Goal: Transaction & Acquisition: Rent Art

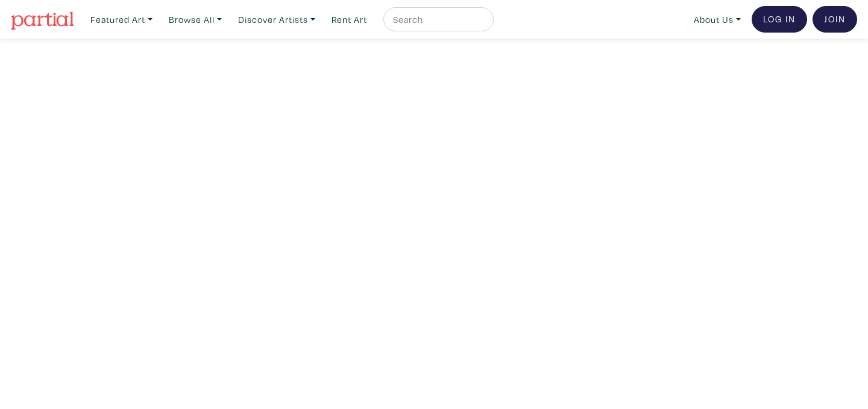
click at [162, 22] on ul "Featured Art Smalls Landscapes Abstracts New Contemporary The Minimalist Bold D…" at bounding box center [289, 19] width 409 height 25
click at [365, 21] on link "Rent Art" at bounding box center [349, 19] width 46 height 25
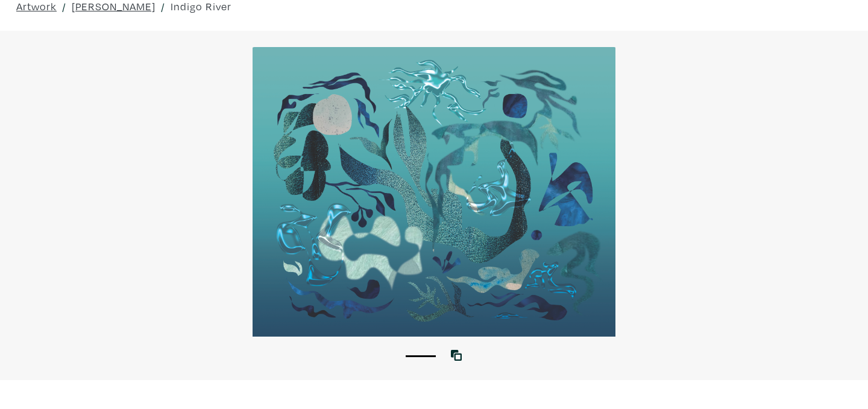
scroll to position [50, 0]
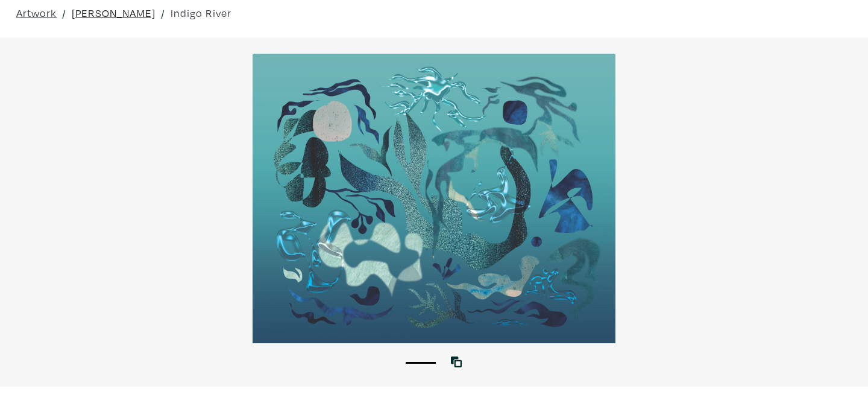
click at [156, 17] on link "Ahlena Sultana-McGarry" at bounding box center [114, 13] width 84 height 16
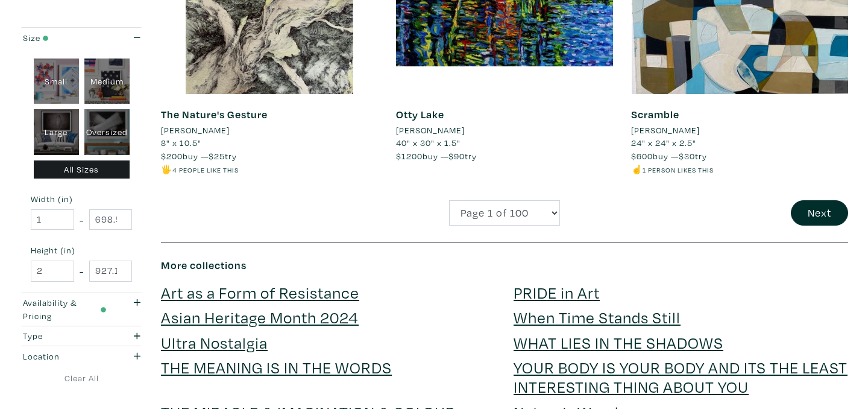
scroll to position [2594, 0]
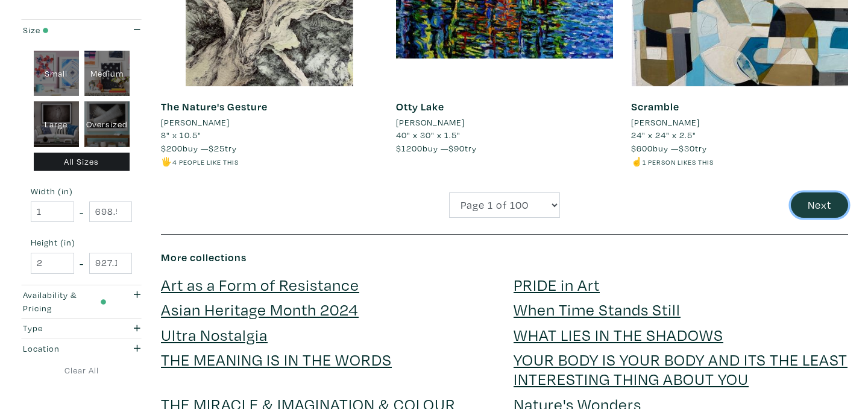
click at [816, 201] on button "Next" at bounding box center [819, 205] width 57 height 26
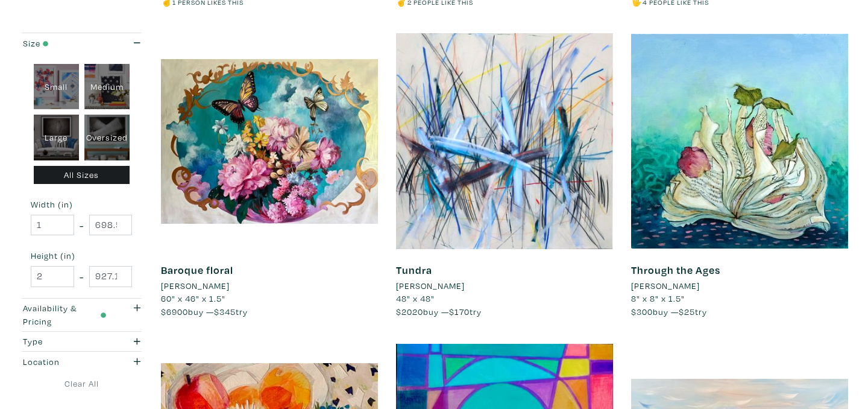
scroll to position [811, 0]
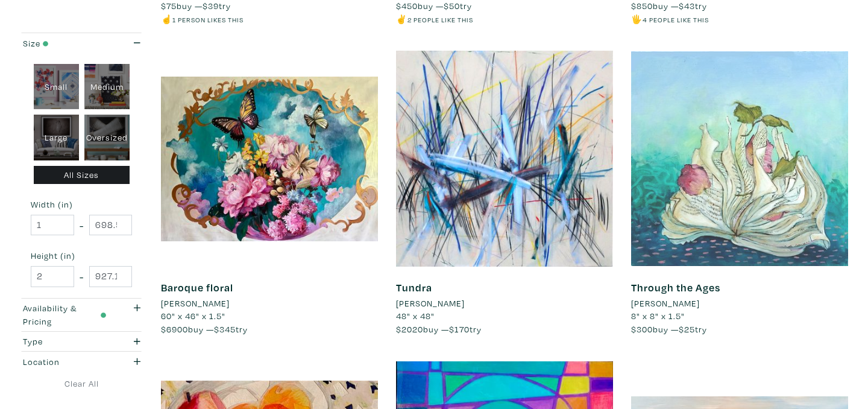
click at [789, 229] on div at bounding box center [739, 158] width 217 height 217
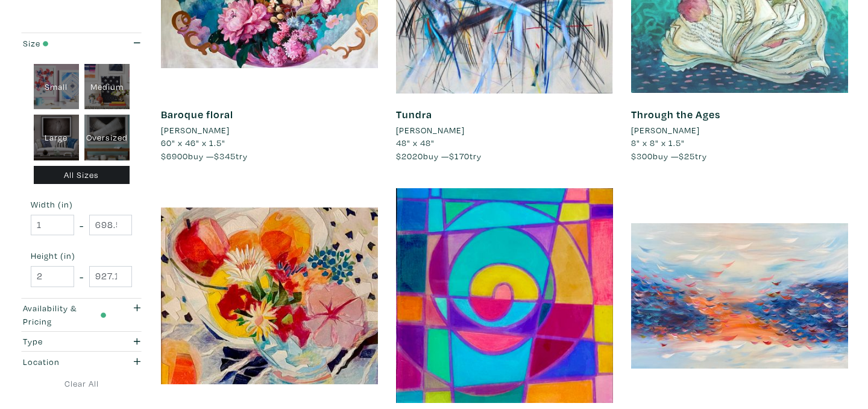
scroll to position [987, 0]
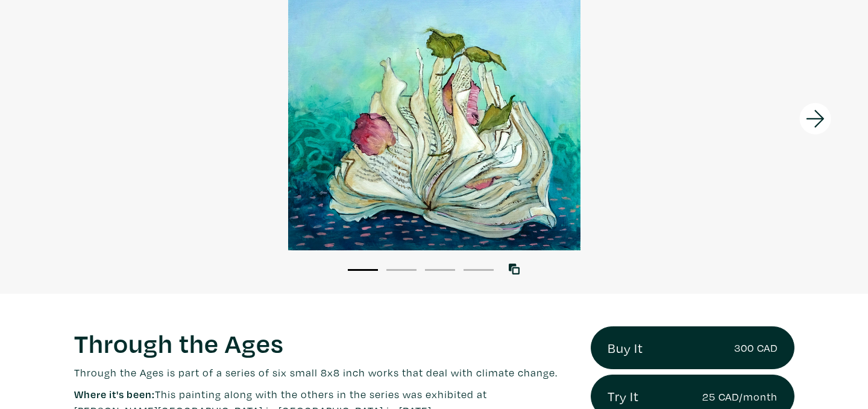
scroll to position [141, 0]
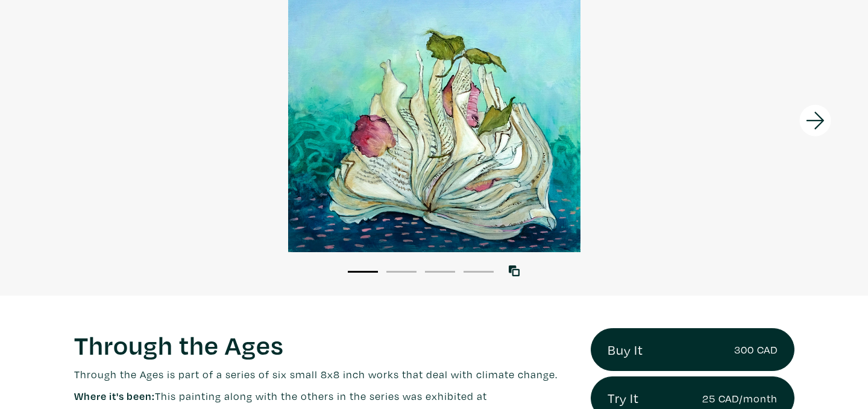
click at [814, 122] on icon at bounding box center [815, 120] width 41 height 33
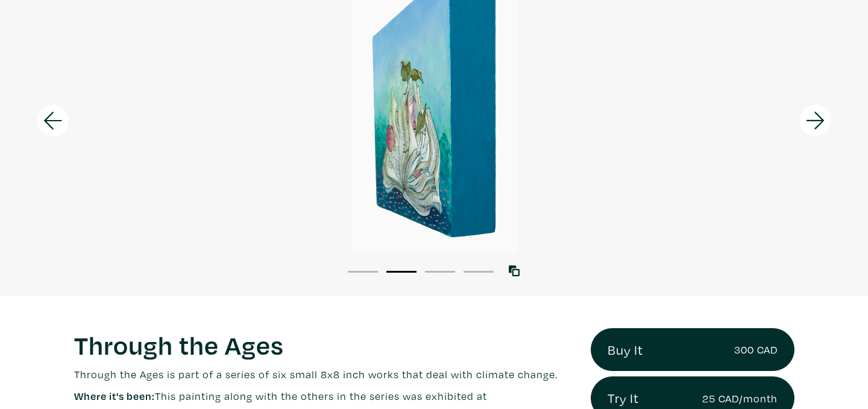
click at [814, 122] on icon at bounding box center [815, 120] width 41 height 33
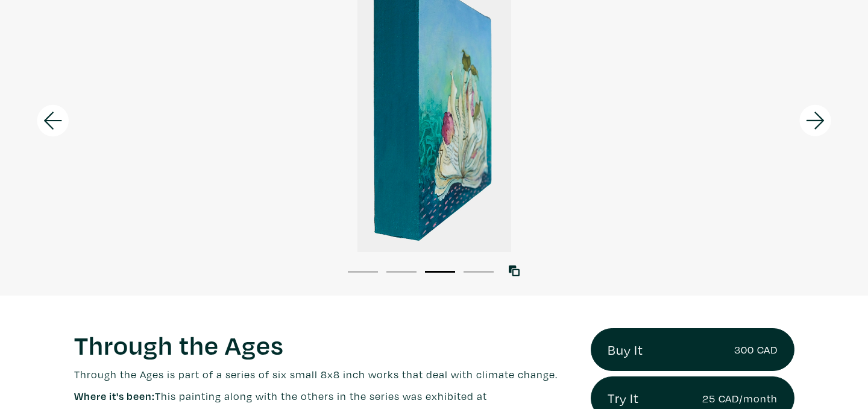
click at [814, 122] on icon at bounding box center [815, 120] width 41 height 33
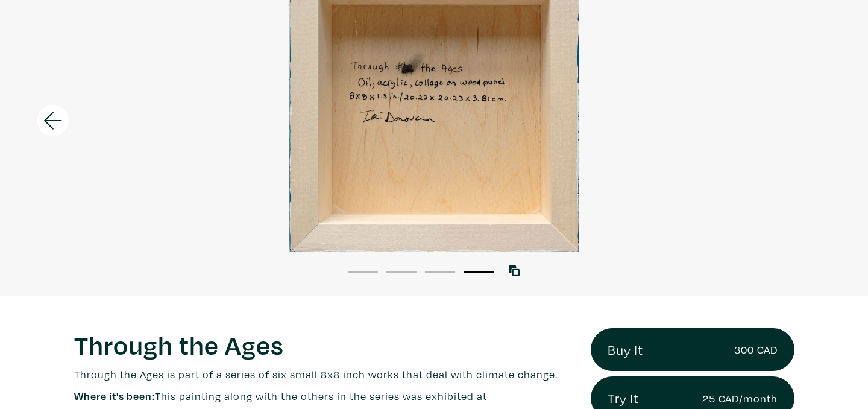
click at [814, 122] on div at bounding box center [434, 107] width 868 height 289
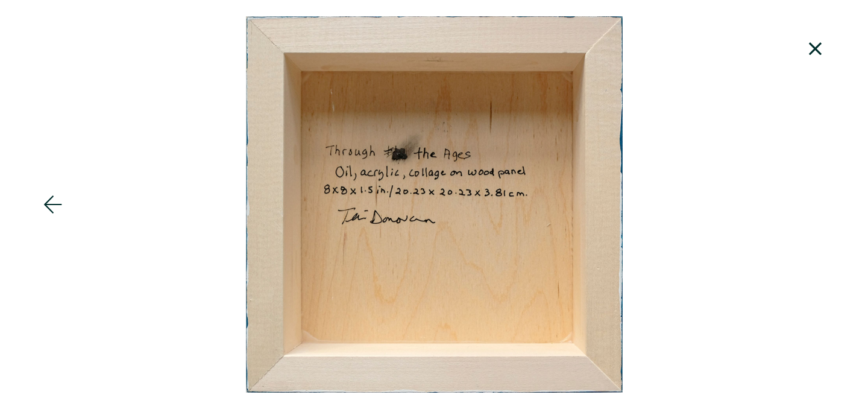
click at [817, 45] on icon at bounding box center [815, 49] width 41 height 33
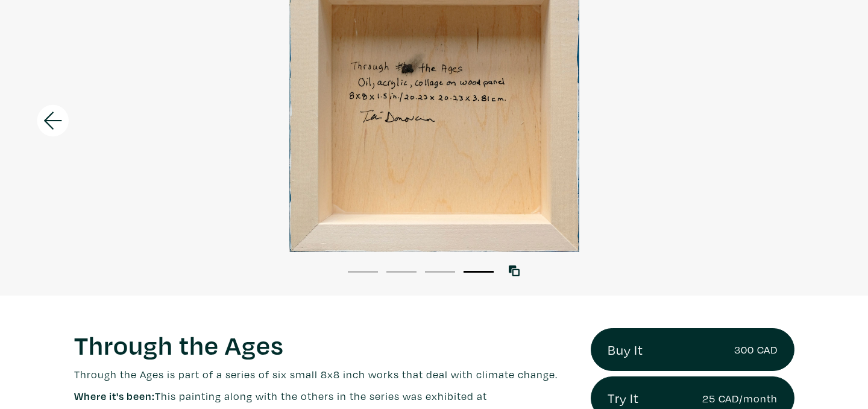
scroll to position [98, 0]
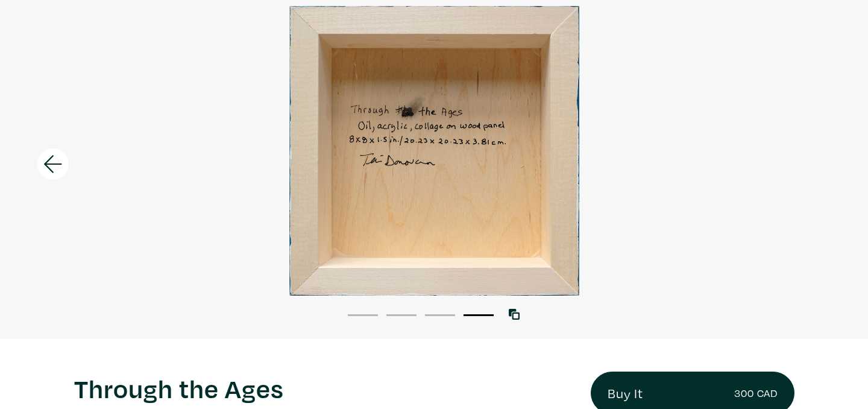
click at [55, 159] on icon at bounding box center [53, 164] width 41 height 33
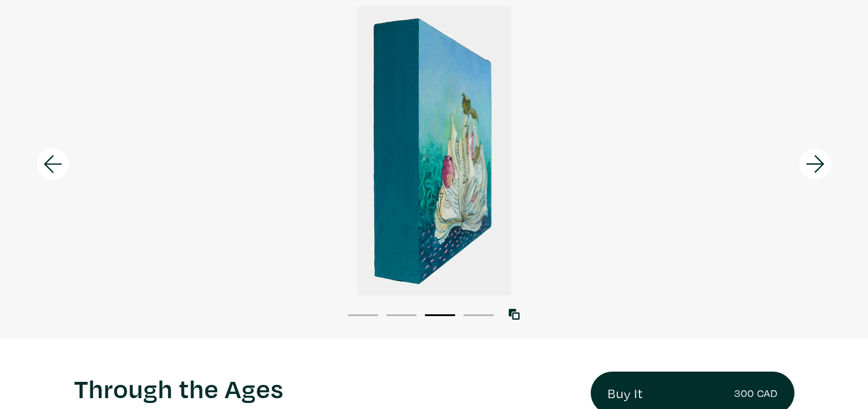
click at [55, 159] on icon at bounding box center [53, 164] width 41 height 33
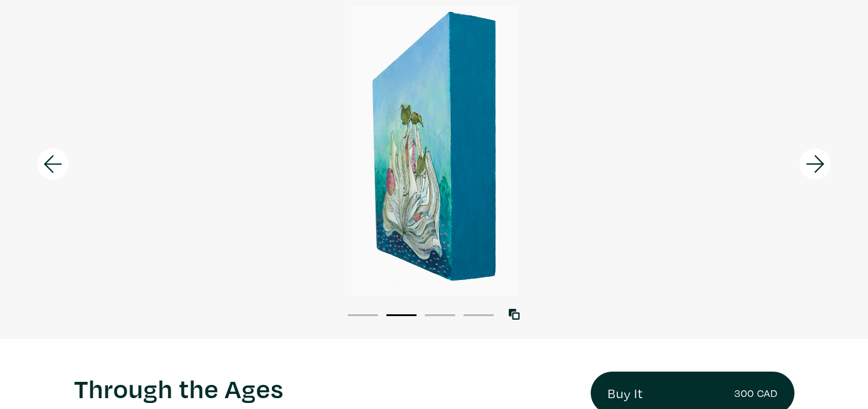
click at [55, 159] on icon at bounding box center [53, 164] width 41 height 33
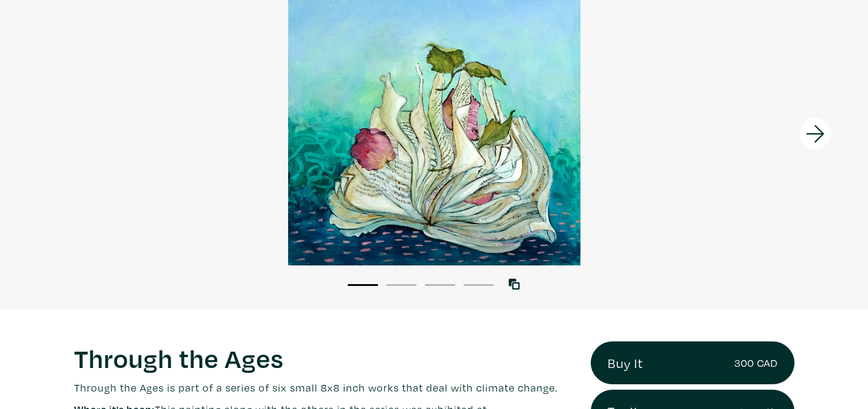
scroll to position [0, 0]
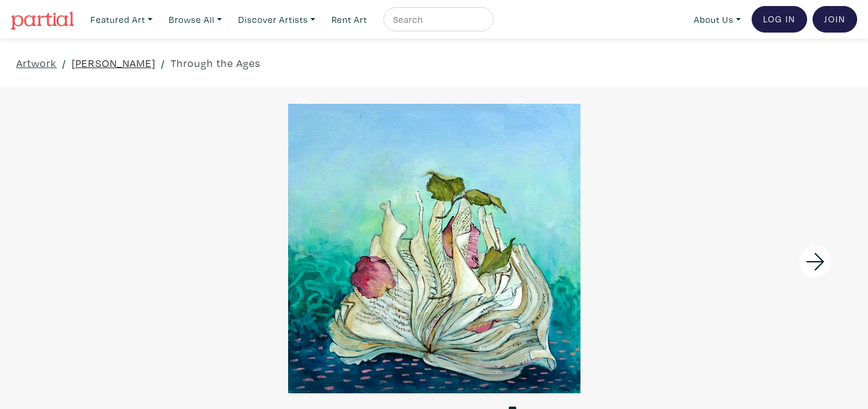
click at [115, 68] on link "[PERSON_NAME]" at bounding box center [114, 63] width 84 height 16
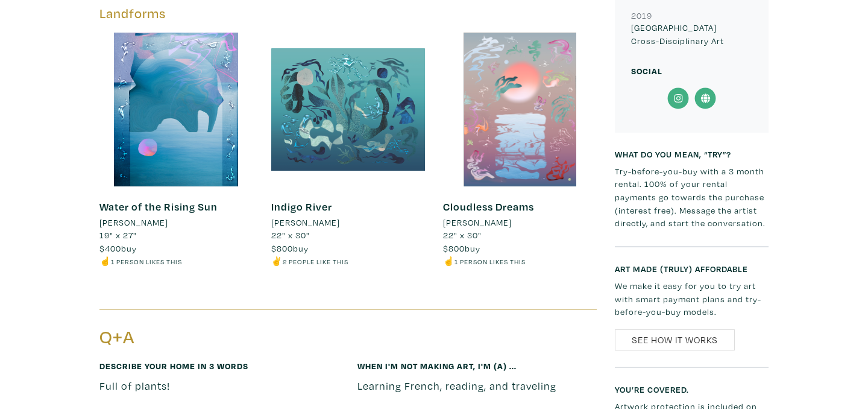
scroll to position [1219, 0]
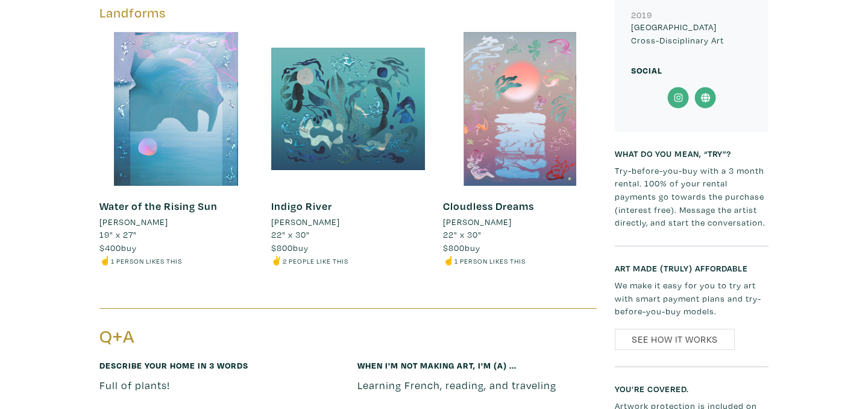
click at [169, 176] on div at bounding box center [177, 109] width 154 height 154
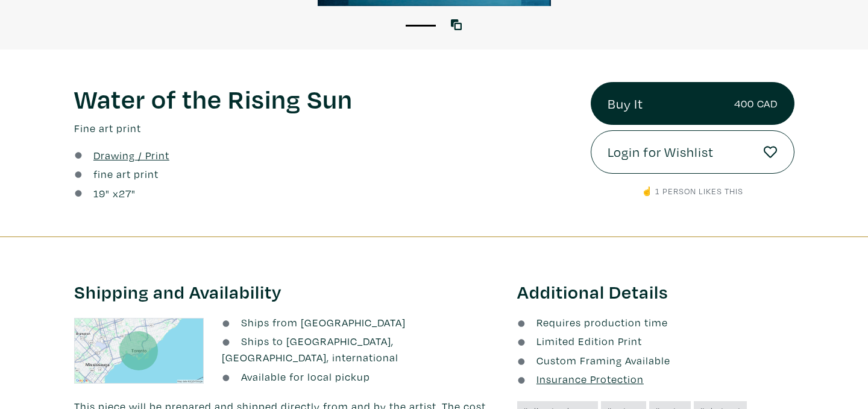
scroll to position [388, 0]
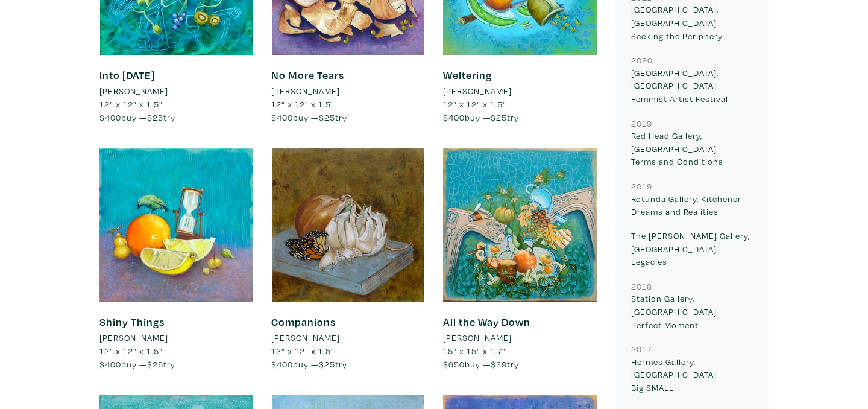
scroll to position [1368, 0]
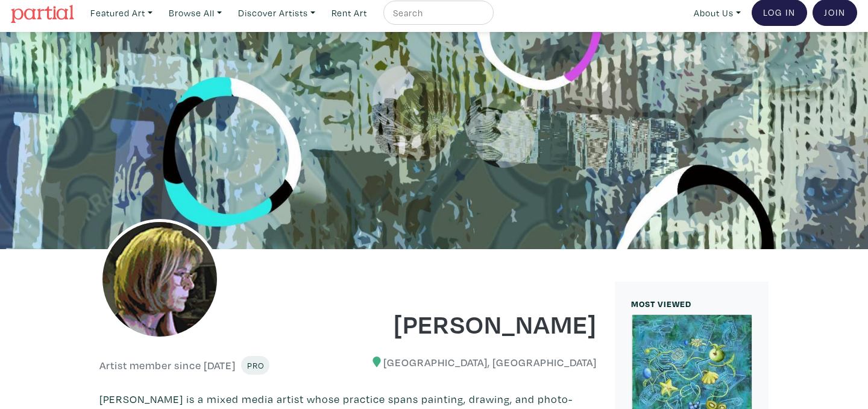
scroll to position [0, 0]
